Goal: Information Seeking & Learning: Learn about a topic

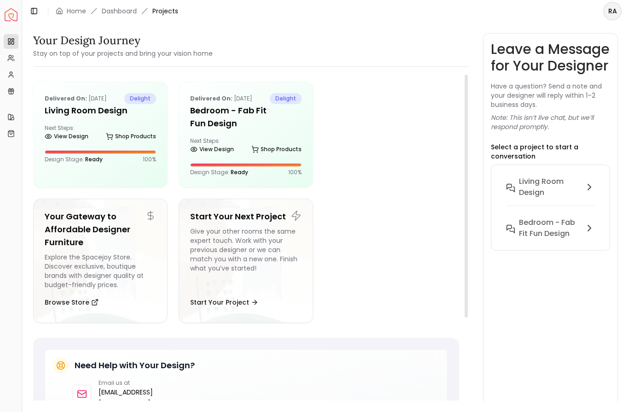
click at [56, 174] on div "Delivered on: Dec 27, 2024 delight Living Room Design Next Steps: View Design S…" at bounding box center [100, 135] width 135 height 106
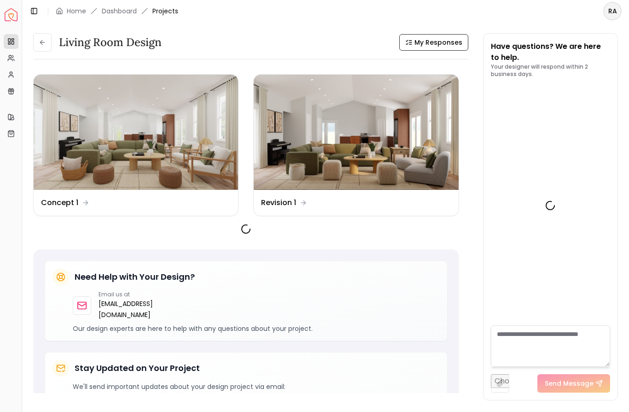
scroll to position [1573, 0]
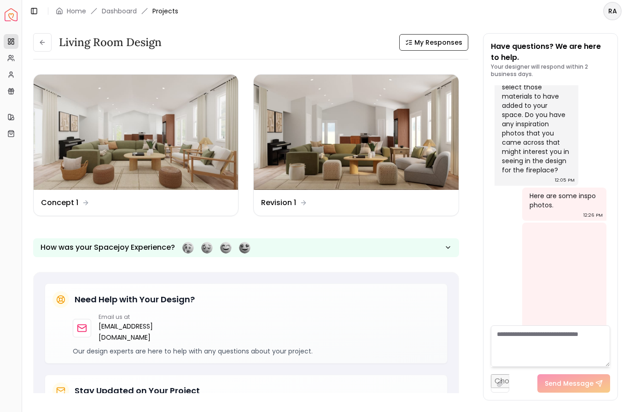
click at [65, 162] on img at bounding box center [136, 132] width 205 height 115
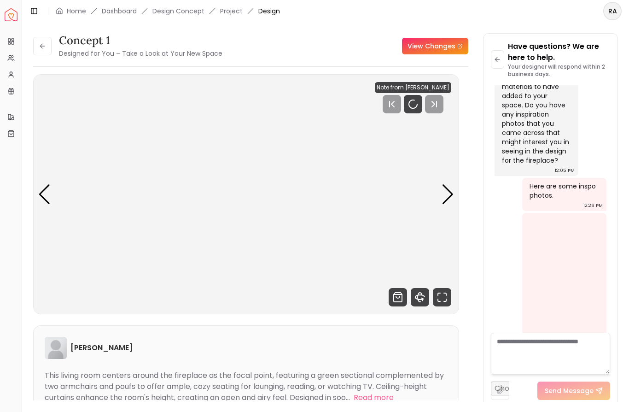
scroll to position [1566, 0]
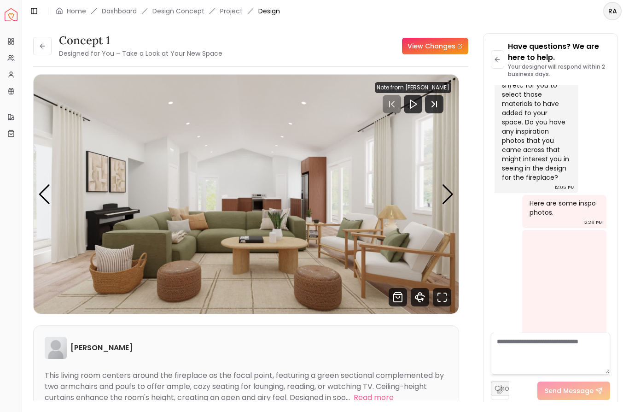
click at [38, 194] on img "1 / 3" at bounding box center [246, 194] width 425 height 239
click at [451, 194] on div "Next slide" at bounding box center [448, 194] width 12 height 20
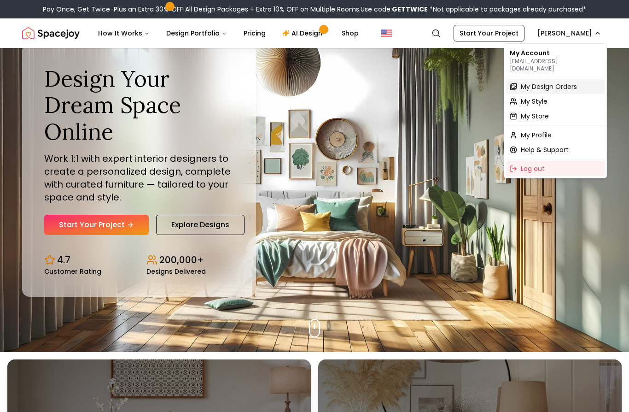
click at [563, 82] on span "My Design Orders" at bounding box center [549, 86] width 56 height 9
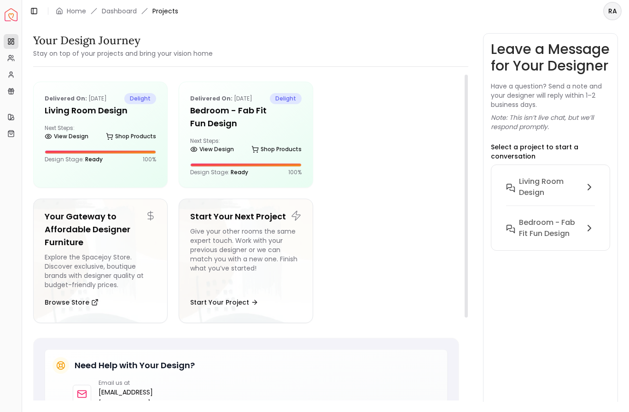
click at [57, 215] on h5 "Your Gateway to Affordable Designer Furniture" at bounding box center [101, 229] width 112 height 39
click at [67, 151] on div at bounding box center [100, 152] width 111 height 3
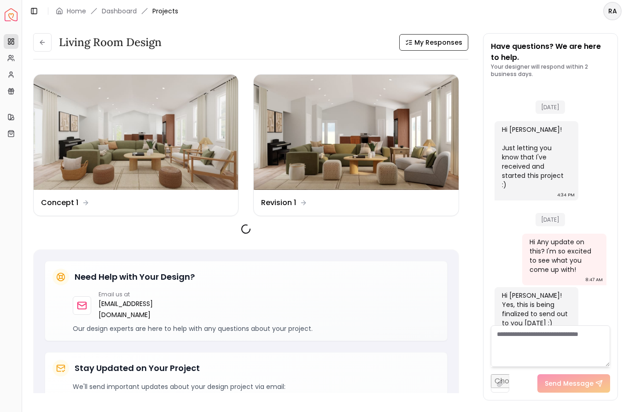
scroll to position [1573, 0]
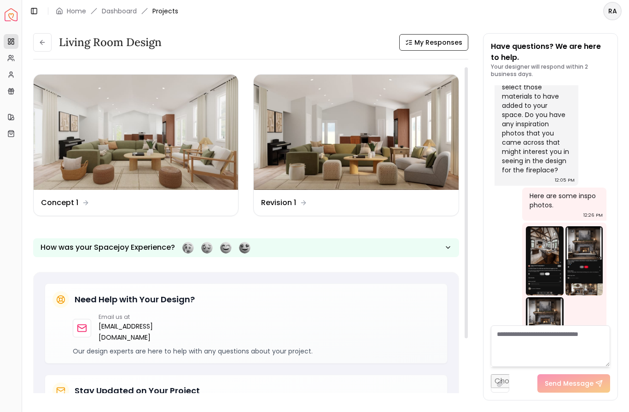
click at [56, 205] on dd "Concept 1" at bounding box center [59, 202] width 37 height 11
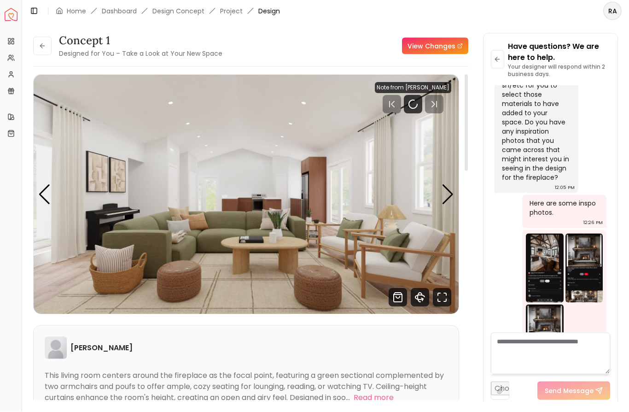
click at [451, 189] on div "Next slide" at bounding box center [448, 194] width 12 height 20
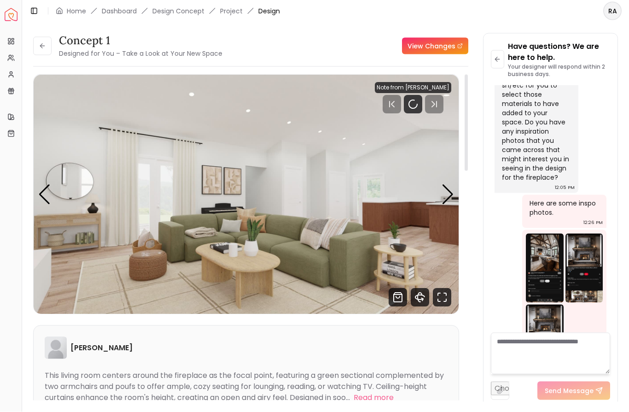
scroll to position [0, 0]
click at [36, 194] on img "2 / 3" at bounding box center [246, 194] width 425 height 239
click at [446, 202] on div "Next slide" at bounding box center [448, 194] width 12 height 20
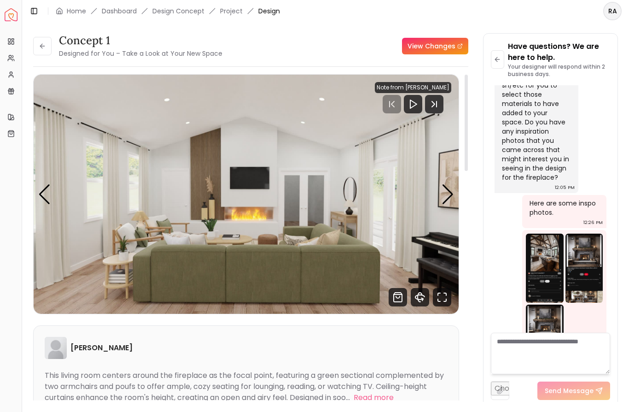
click at [447, 193] on div "Next slide" at bounding box center [448, 194] width 12 height 20
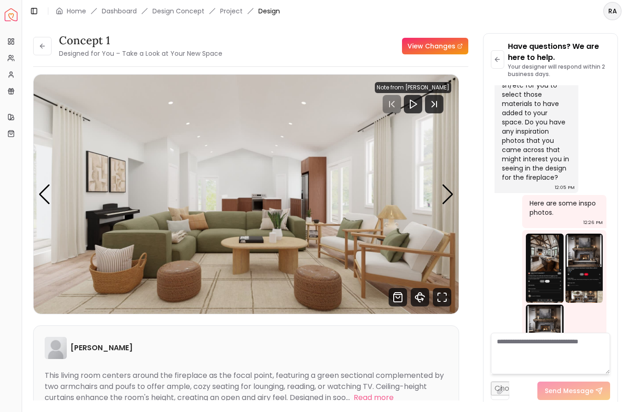
click at [448, 197] on div "Next slide" at bounding box center [448, 194] width 12 height 20
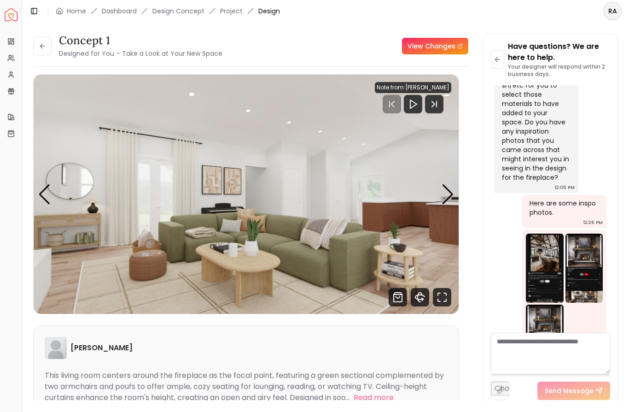
scroll to position [0, 0]
